Goal: Task Accomplishment & Management: Use online tool/utility

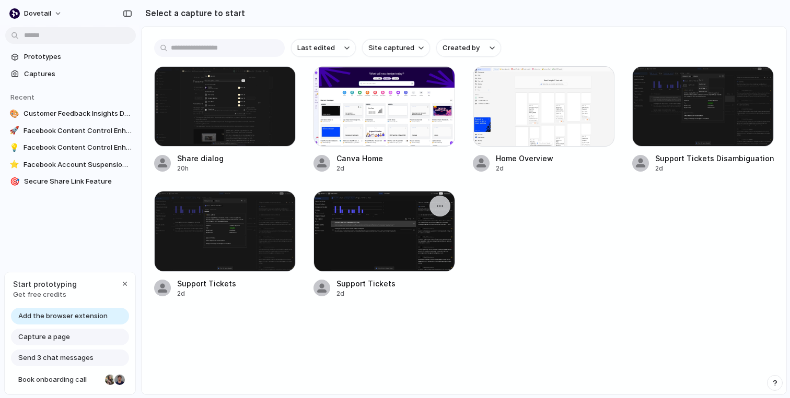
click at [377, 232] on div at bounding box center [384, 231] width 142 height 80
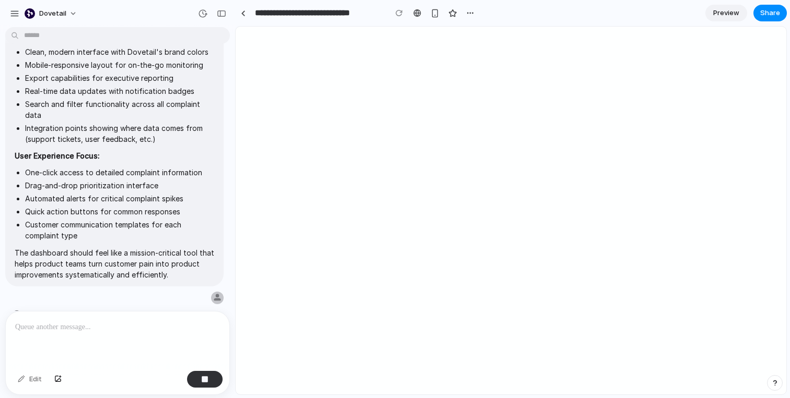
scroll to position [792, 0]
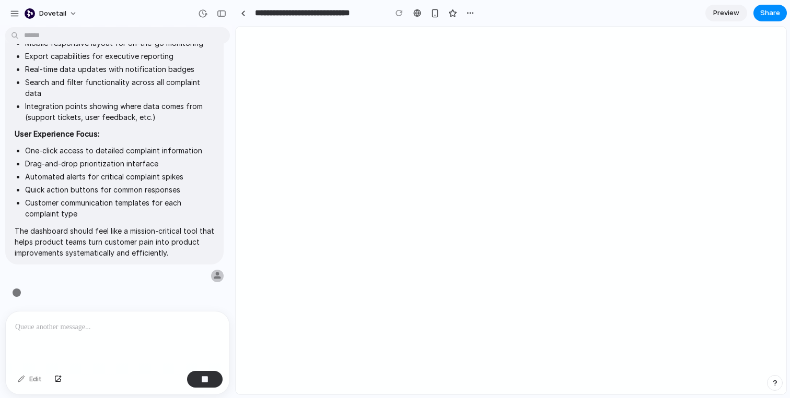
type input "**********"
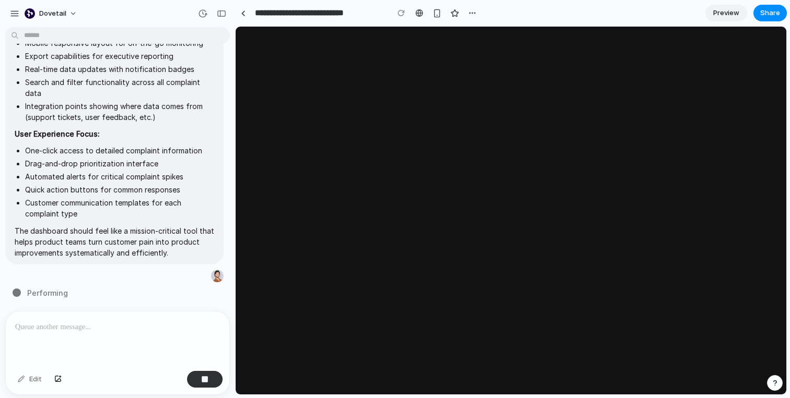
scroll to position [0, 0]
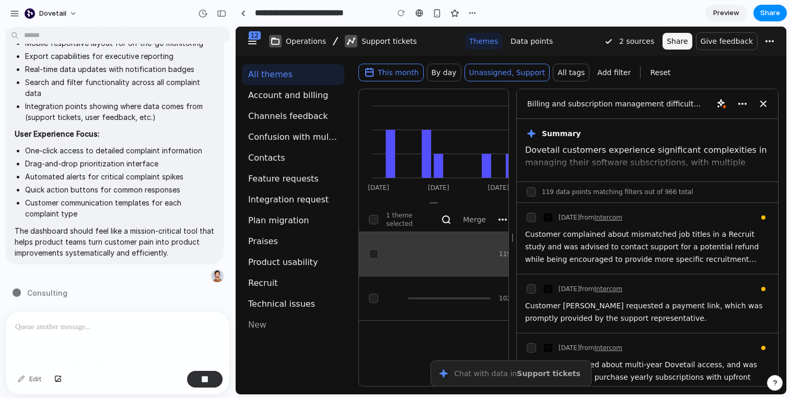
click at [57, 340] on div at bounding box center [118, 339] width 224 height 55
click at [63, 327] on p at bounding box center [117, 327] width 205 height 13
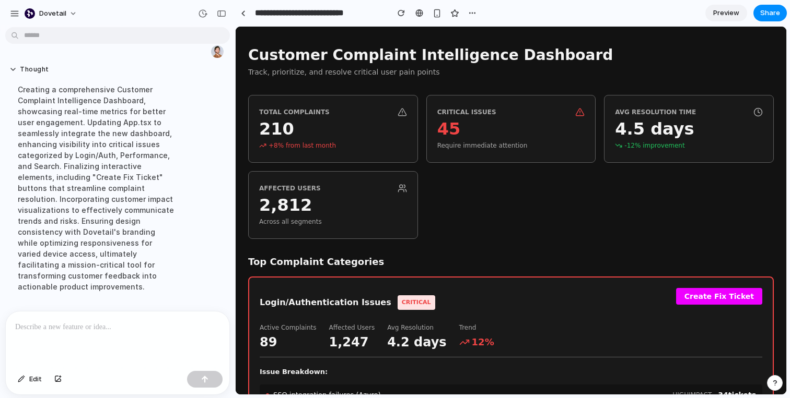
scroll to position [1247, 0]
